Goal: Find specific page/section: Find specific page/section

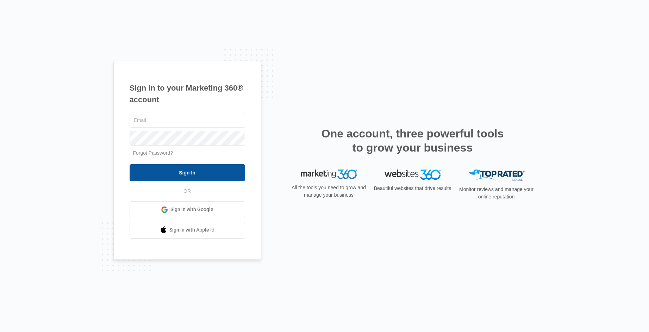
type input "[PERSON_NAME][EMAIL_ADDRESS][PERSON_NAME][DOMAIN_NAME]"
click at [188, 176] on input "Sign In" at bounding box center [187, 172] width 115 height 17
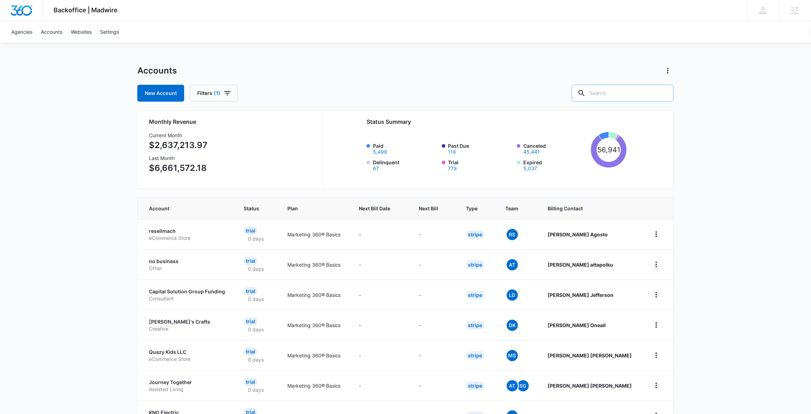
click at [632, 93] on input "text" at bounding box center [623, 93] width 102 height 17
paste input "M329425"
type input "M329425"
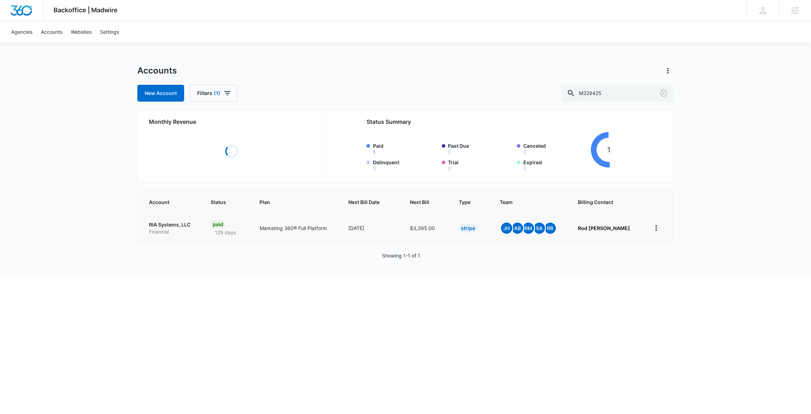
click at [188, 226] on p "RIA Systems, LLC" at bounding box center [171, 224] width 45 height 7
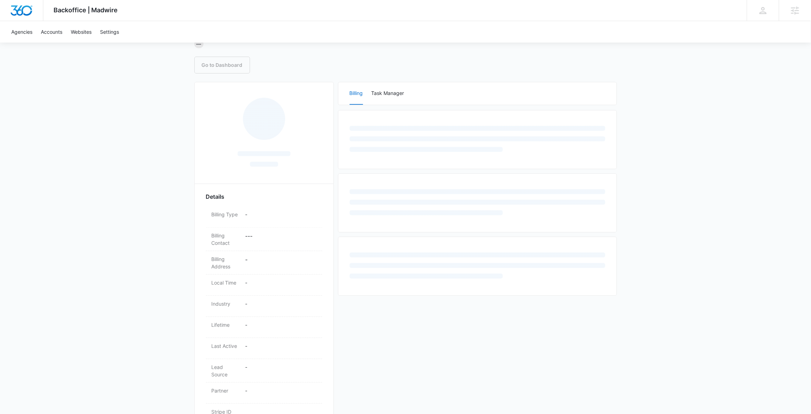
scroll to position [61, 0]
click at [522, 324] on div "Details Billing Type - Billing Contact - - - Billing Address - Local Time - Ind…" at bounding box center [405, 267] width 423 height 374
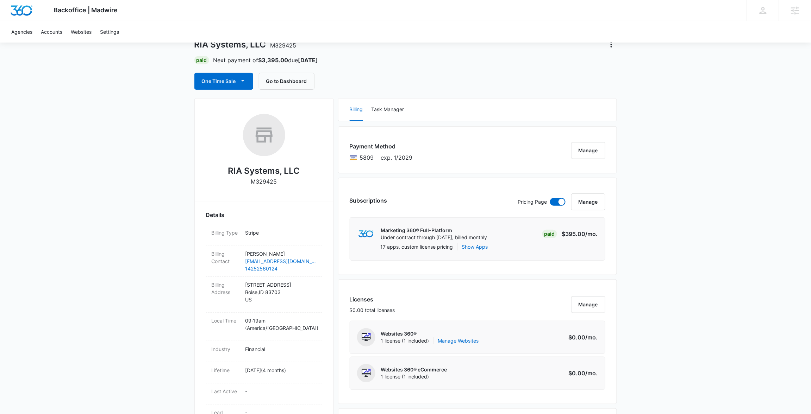
scroll to position [43, 0]
